Goal: Transaction & Acquisition: Purchase product/service

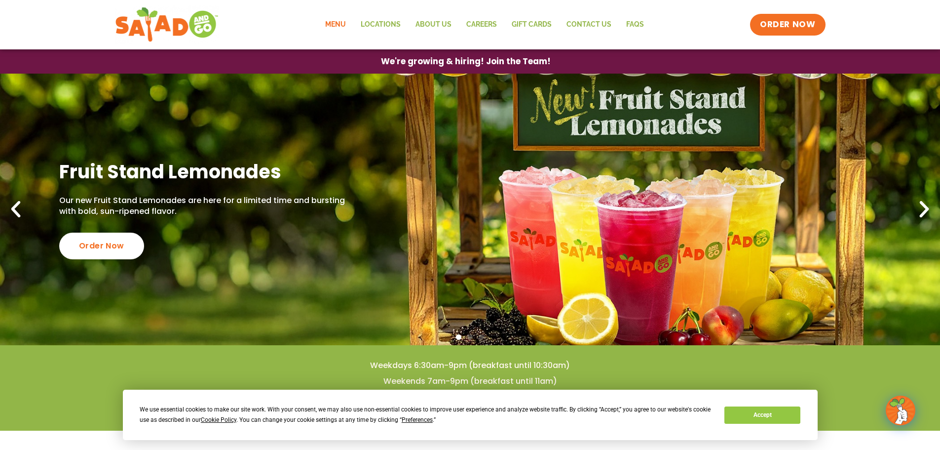
click at [335, 21] on link "Menu" at bounding box center [336, 24] width 36 height 23
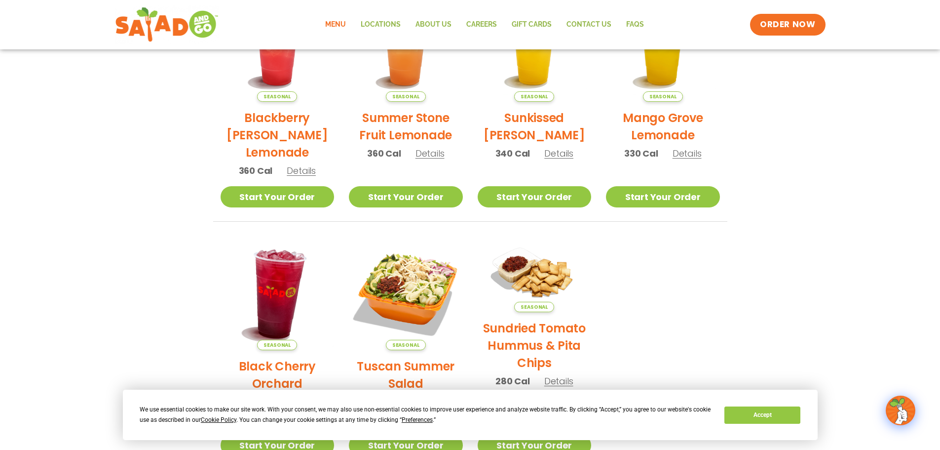
scroll to position [36, 0]
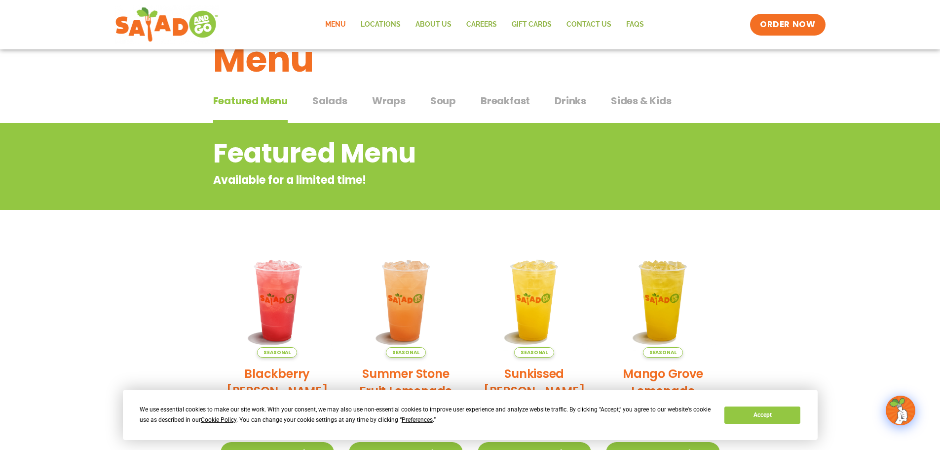
click at [502, 98] on span "Breakfast" at bounding box center [505, 100] width 49 height 15
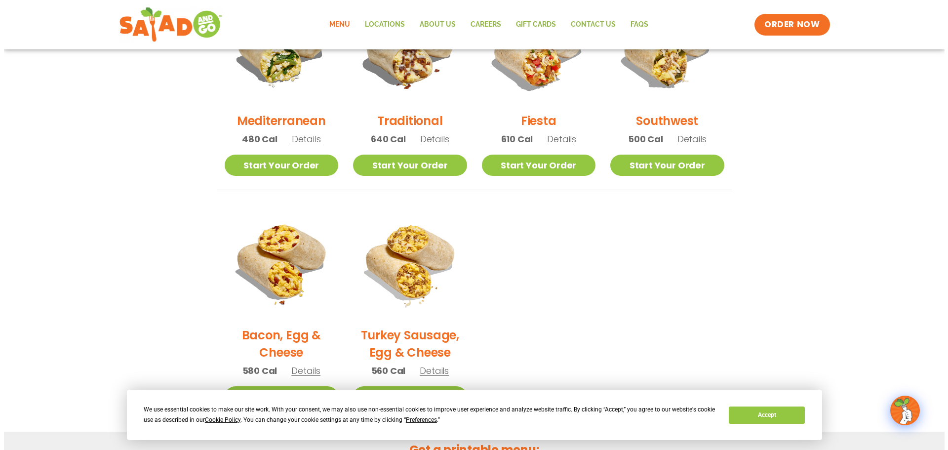
scroll to position [346, 0]
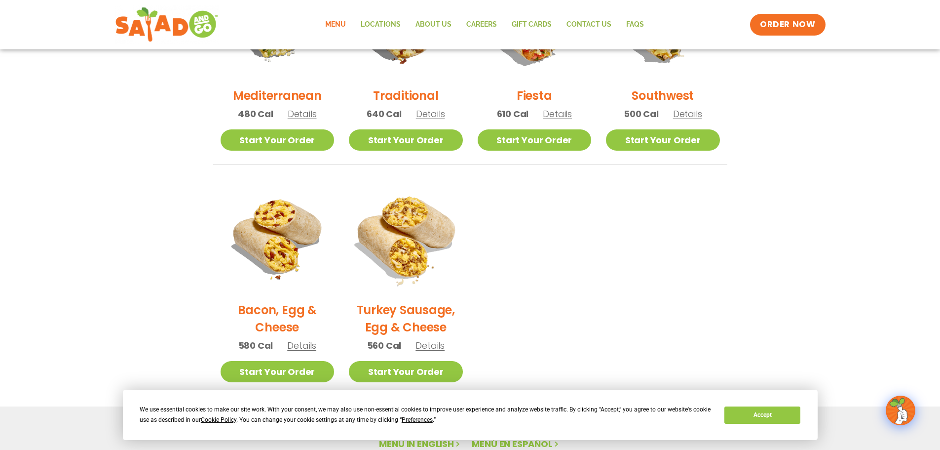
click at [387, 244] on img at bounding box center [406, 237] width 134 height 134
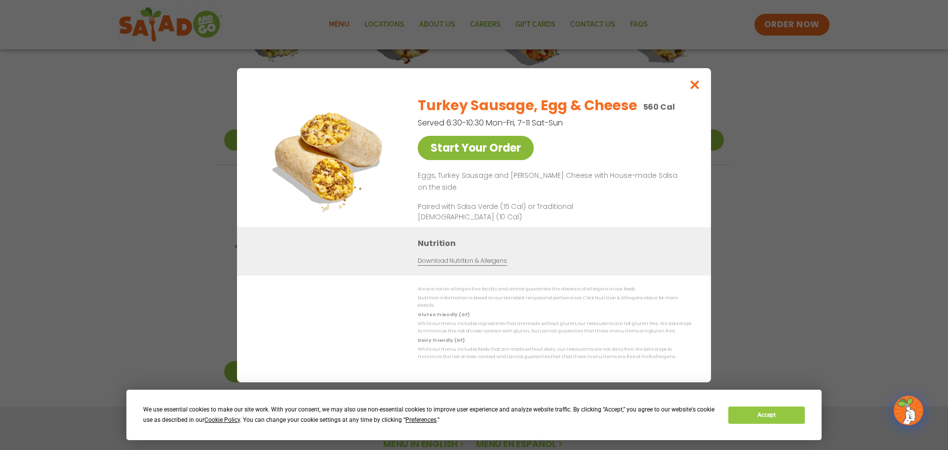
click at [490, 148] on link "Start Your Order" at bounding box center [476, 148] width 116 height 24
